Goal: Transaction & Acquisition: Purchase product/service

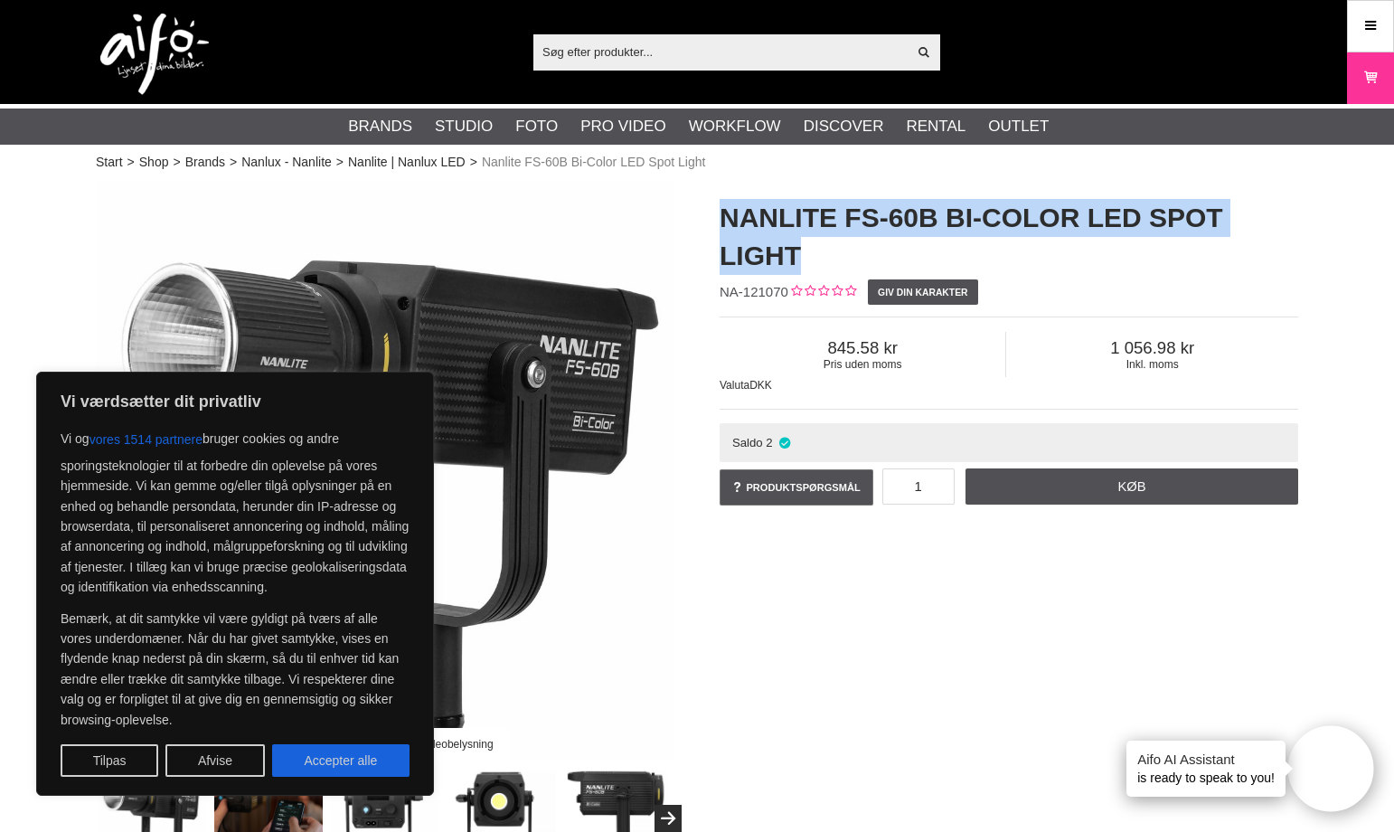
drag, startPoint x: 712, startPoint y: 214, endPoint x: 1042, endPoint y: 249, distance: 331.8
click at [1042, 249] on div "Nanlite FS-60B Bi-Color LED Spot Light NA-121070 Giv din karakter Pris uden mom…" at bounding box center [1009, 354] width 624 height 346
copy h1 "Nanlite FS-60B Bi-Color LED Spot Light"
click at [641, 250] on img at bounding box center [385, 470] width 579 height 579
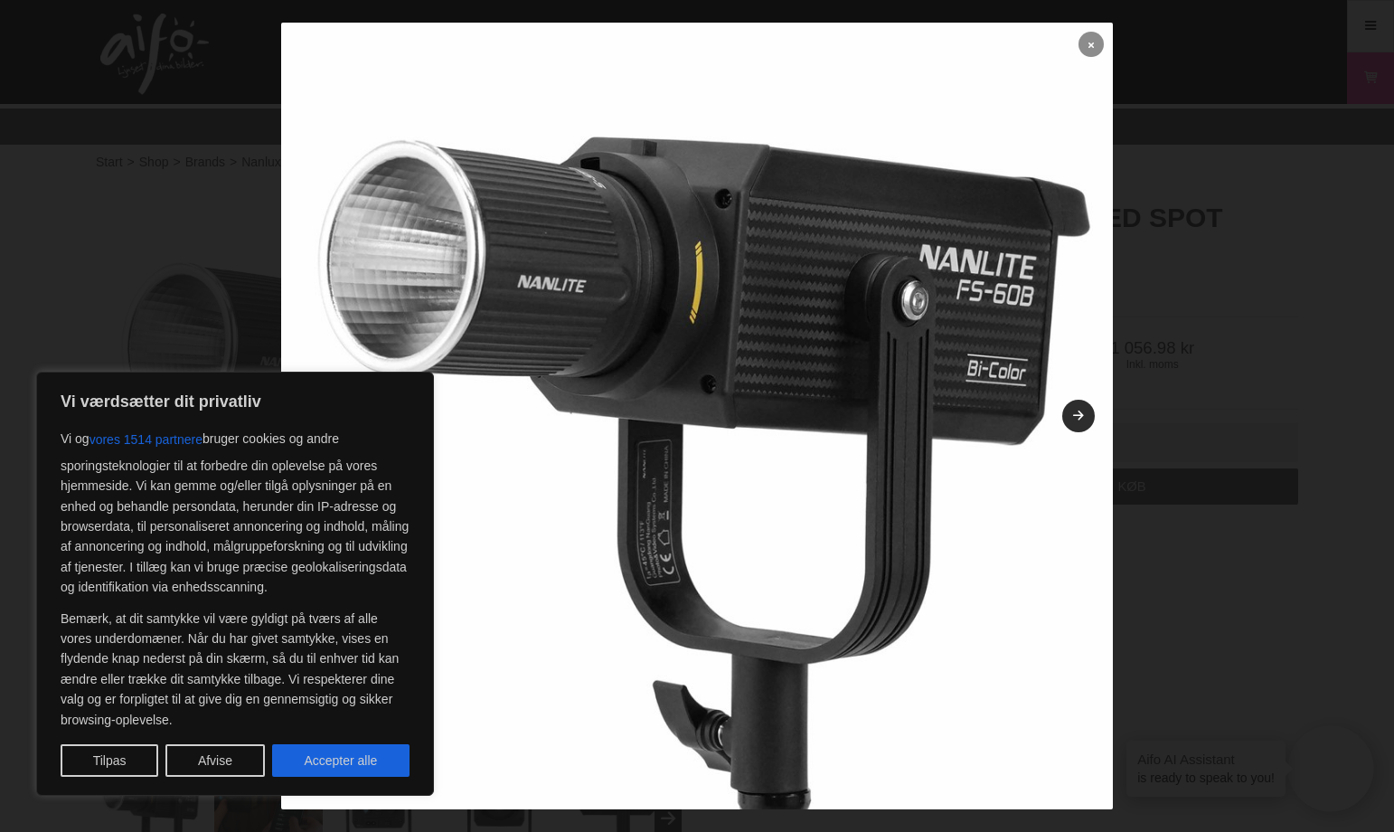
click at [1095, 44] on link at bounding box center [1091, 44] width 25 height 25
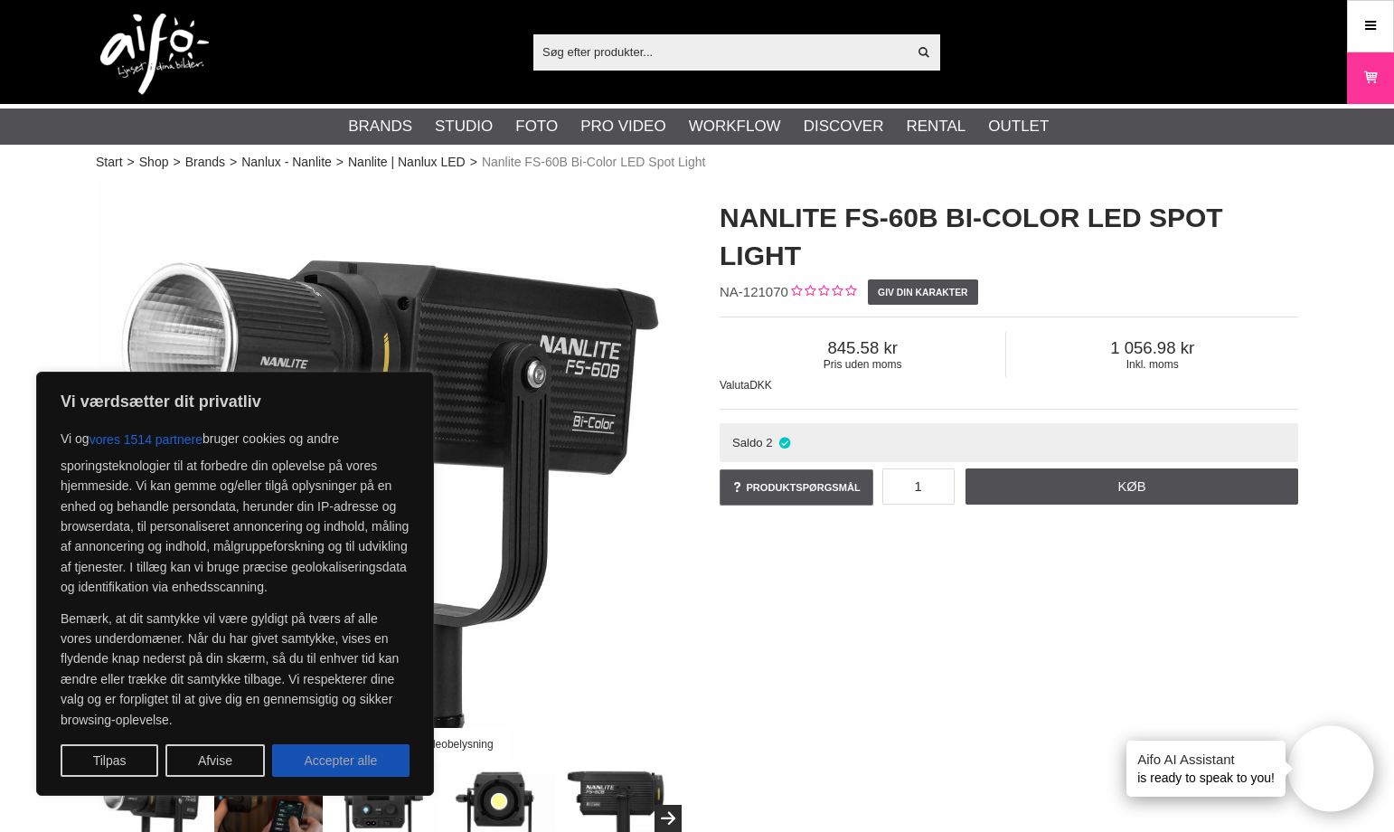
click at [336, 754] on button "Accepter alle" at bounding box center [340, 760] width 137 height 33
checkbox input "true"
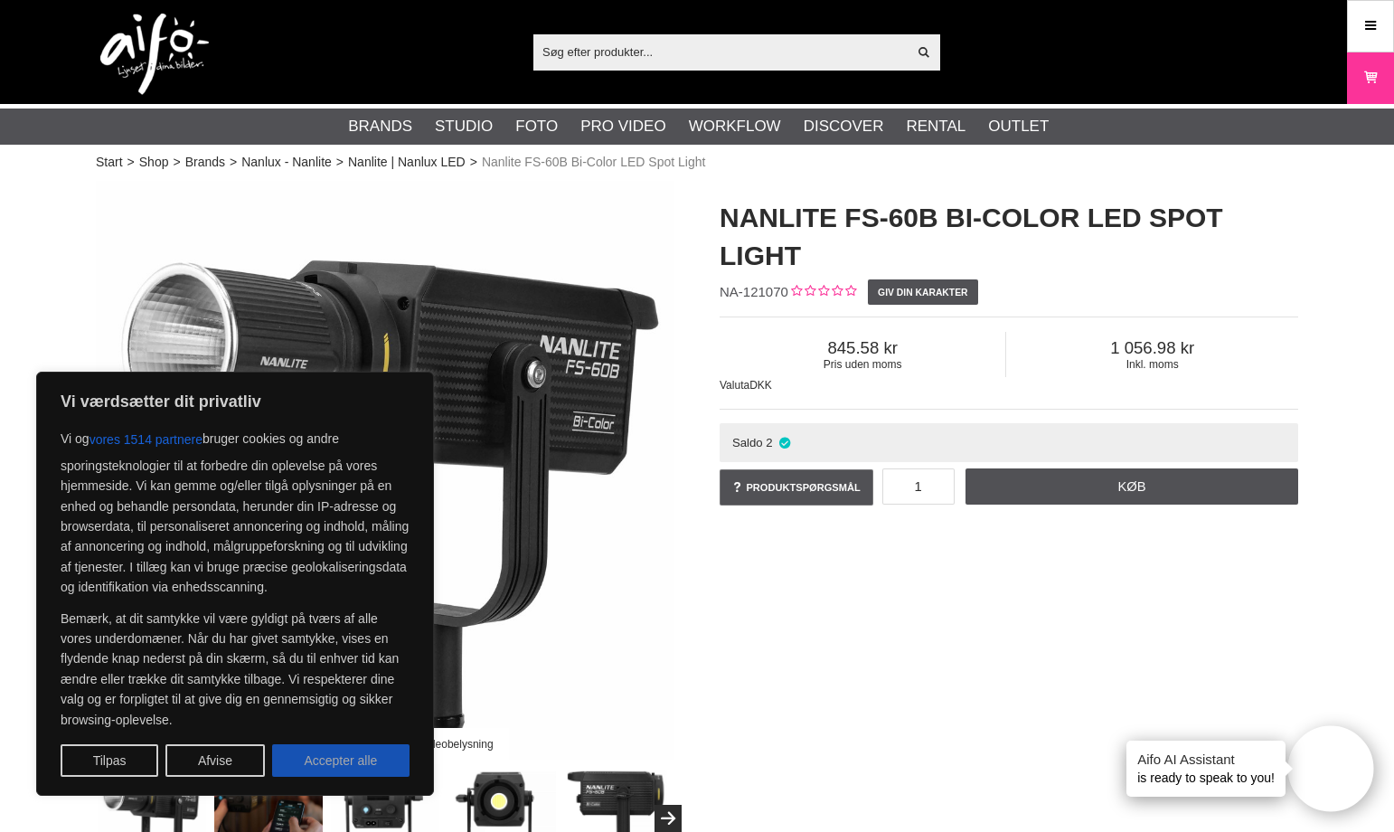
checkbox input "true"
